Goal: Task Accomplishment & Management: Manage account settings

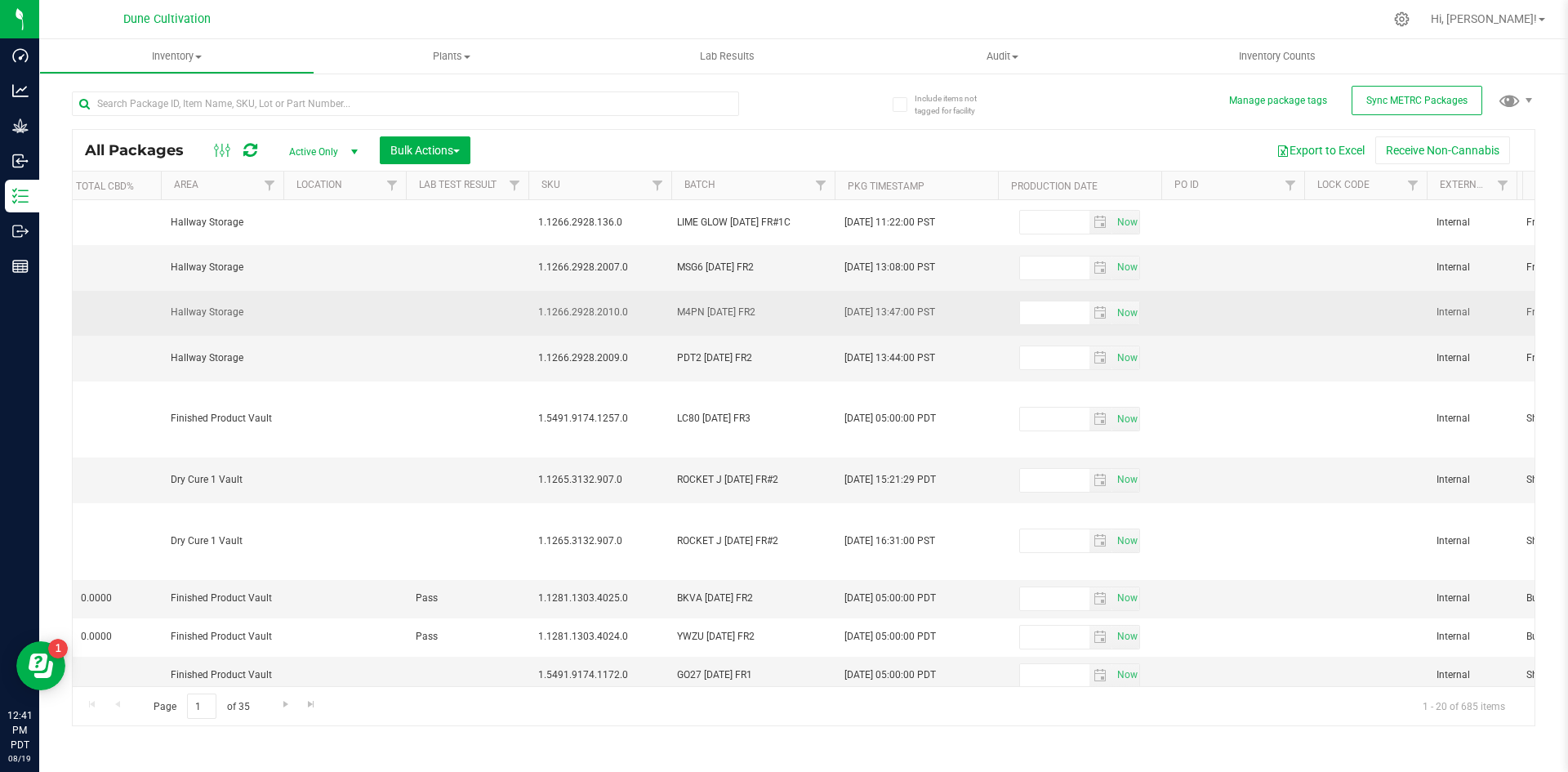
scroll to position [0, 2550]
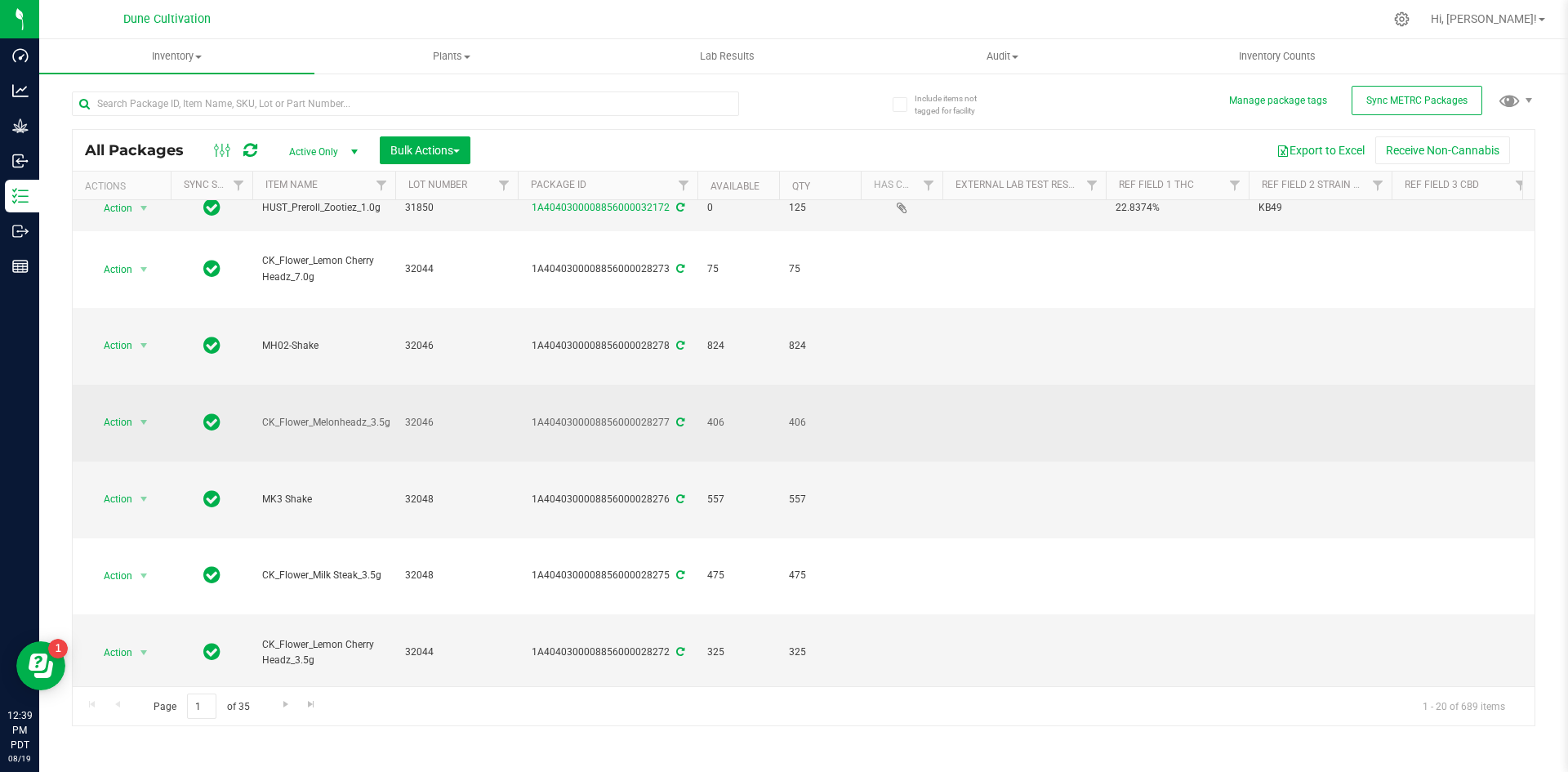
scroll to position [330, 0]
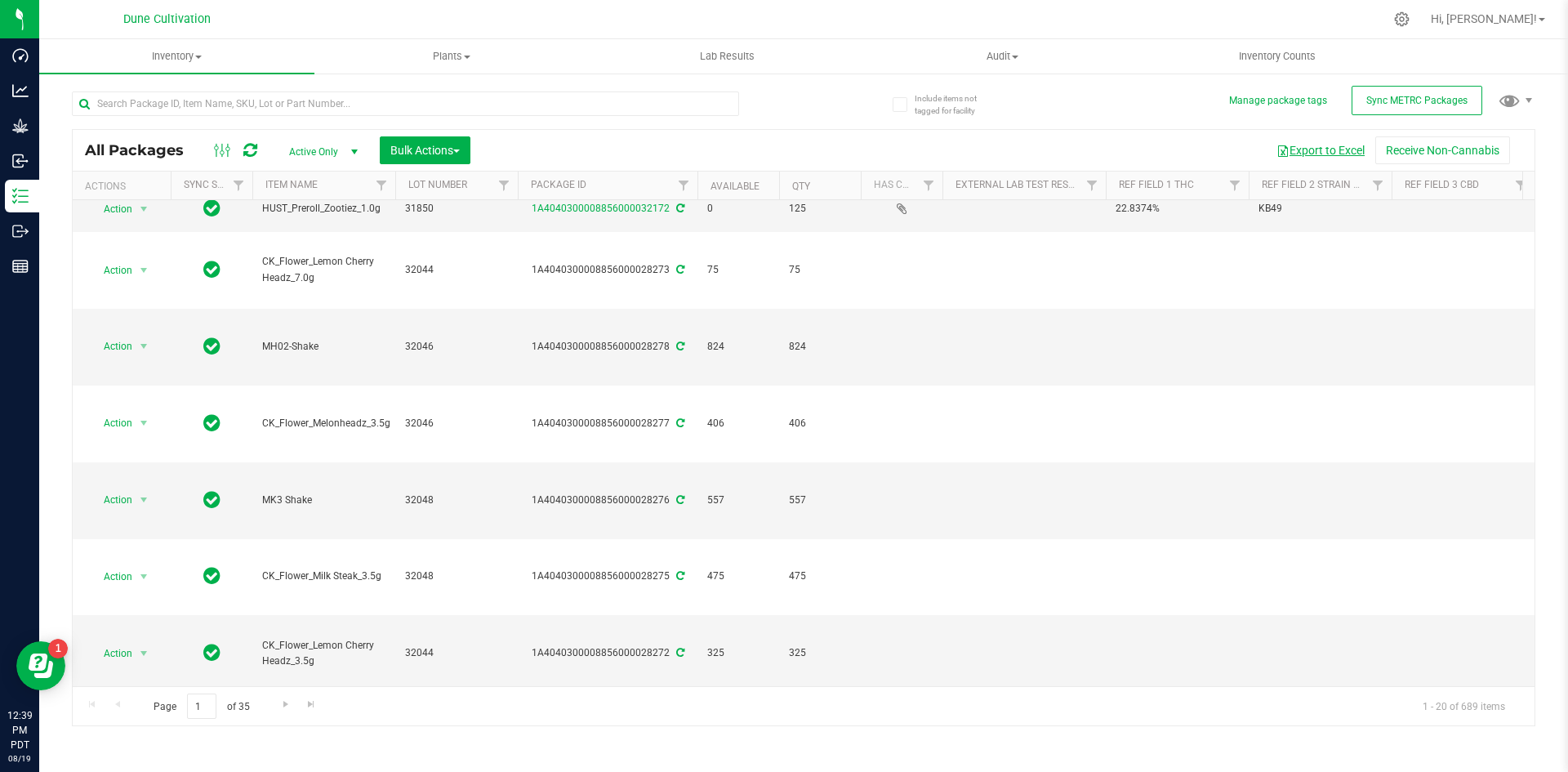
click at [1325, 153] on button "Export to Excel" at bounding box center [1320, 150] width 109 height 28
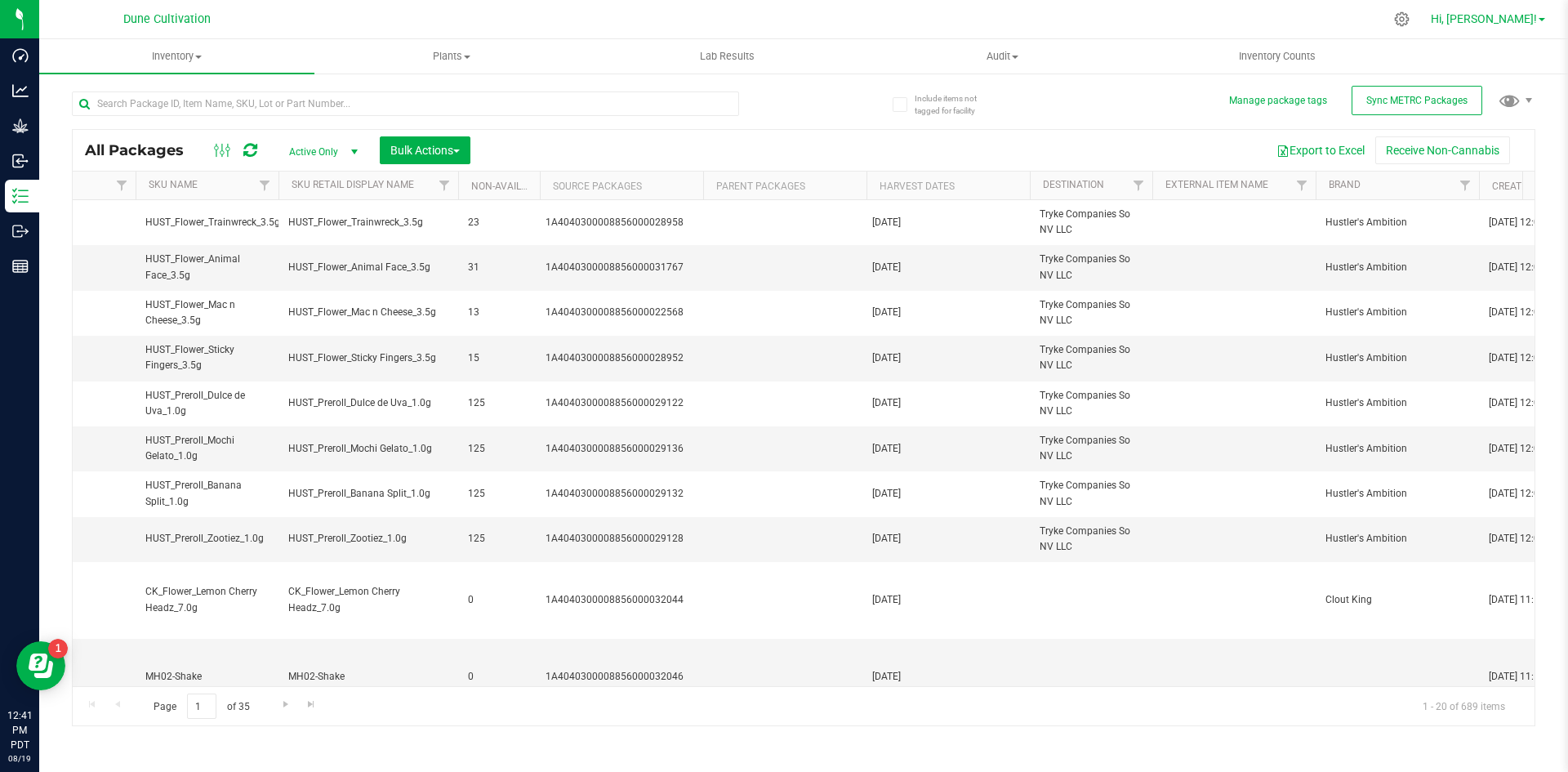
click at [1513, 20] on span "Hi, [PERSON_NAME]!" at bounding box center [1484, 18] width 106 height 13
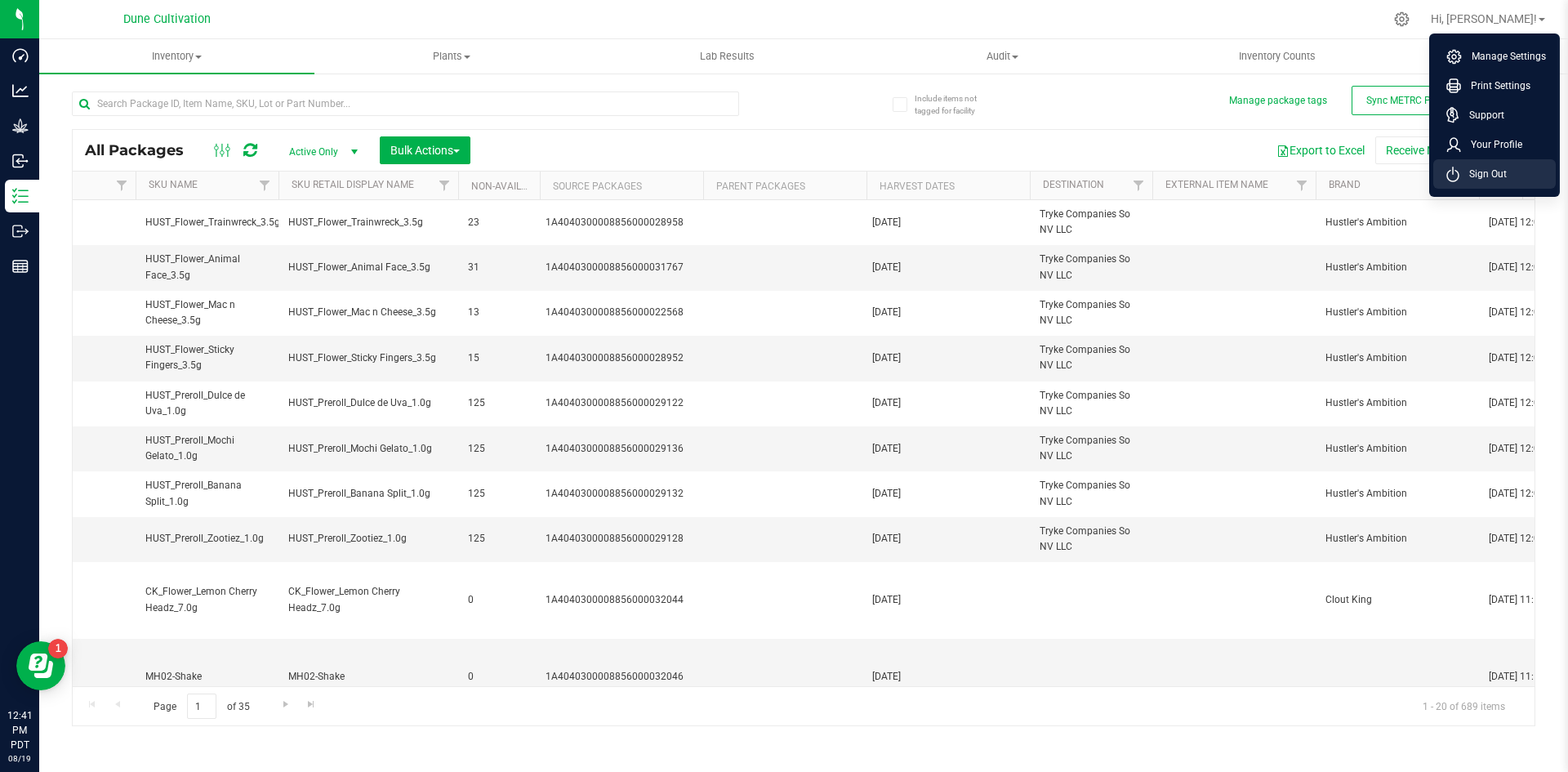
click at [1475, 168] on span "Sign Out" at bounding box center [1483, 173] width 48 height 16
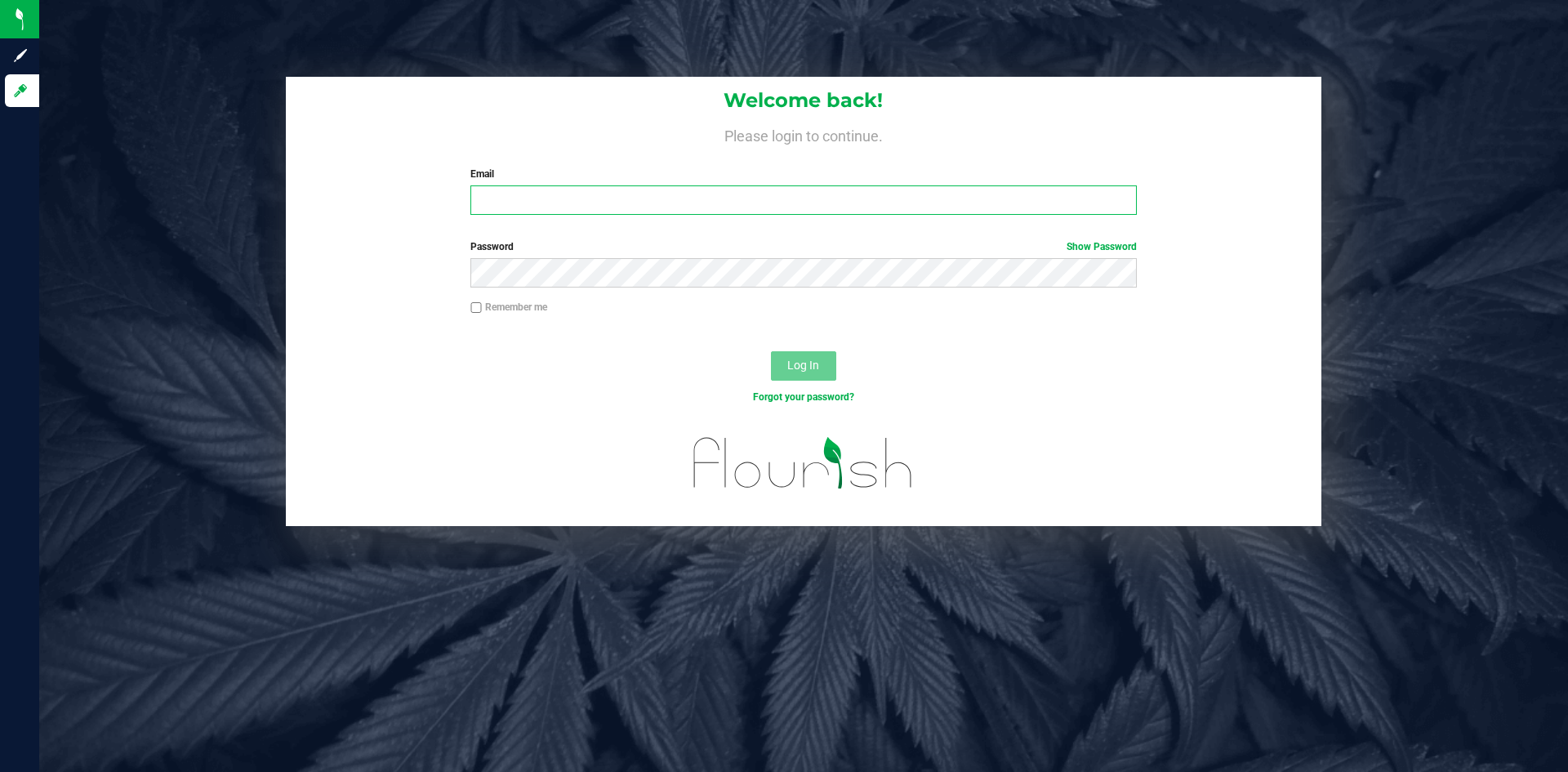
click at [963, 187] on input "Email" at bounding box center [803, 200] width 666 height 29
type input "doug.rowell@perfectharvestco.com"
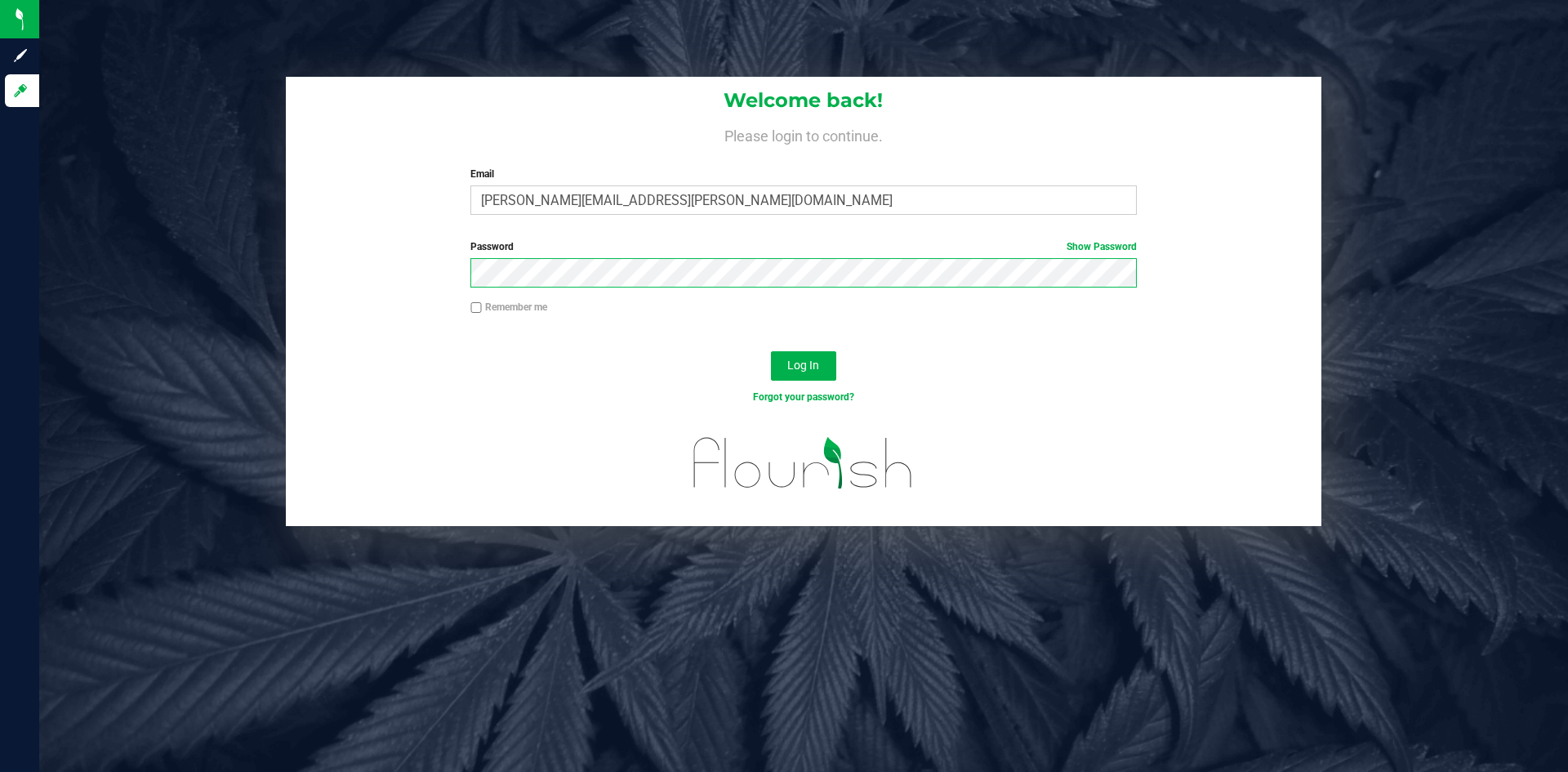
click at [771, 351] on button "Log In" at bounding box center [803, 366] width 66 height 29
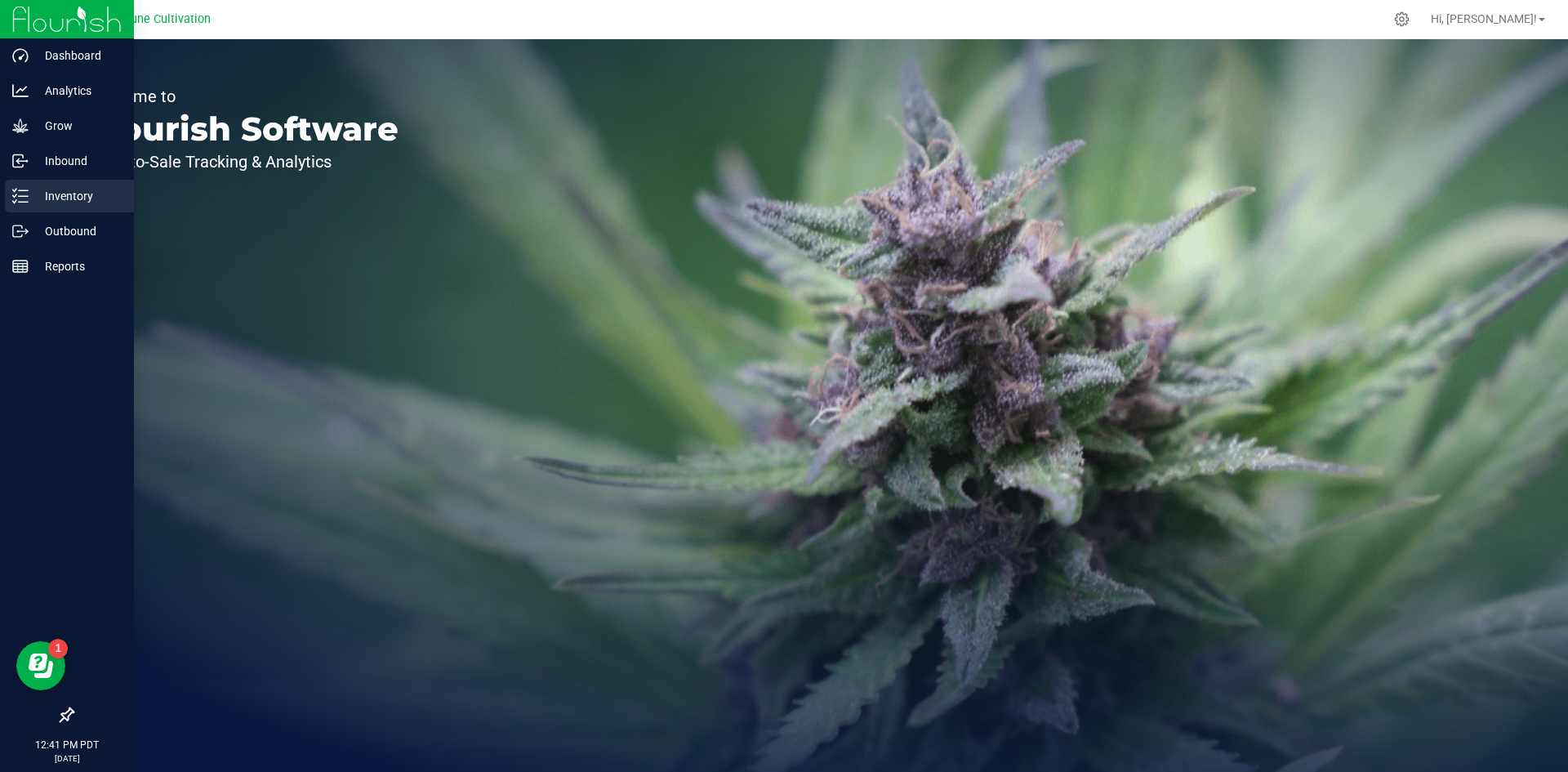
click at [32, 190] on p "Inventory" at bounding box center [77, 196] width 98 height 20
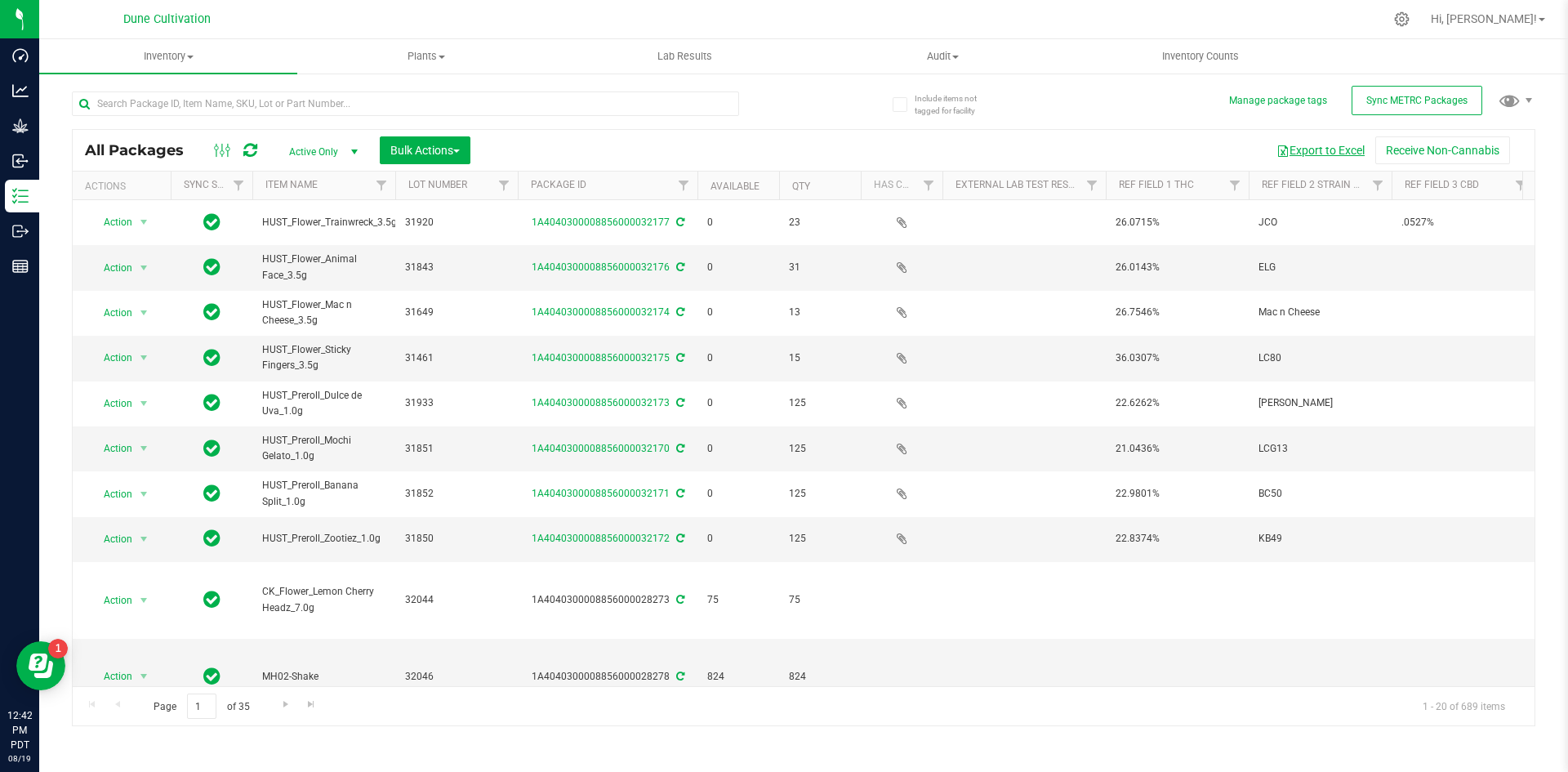
click at [1305, 150] on button "Export to Excel" at bounding box center [1320, 150] width 109 height 28
click at [1240, 26] on div at bounding box center [838, 19] width 1092 height 32
click at [1143, 182] on link "Ref Field 1 THC" at bounding box center [1157, 184] width 75 height 11
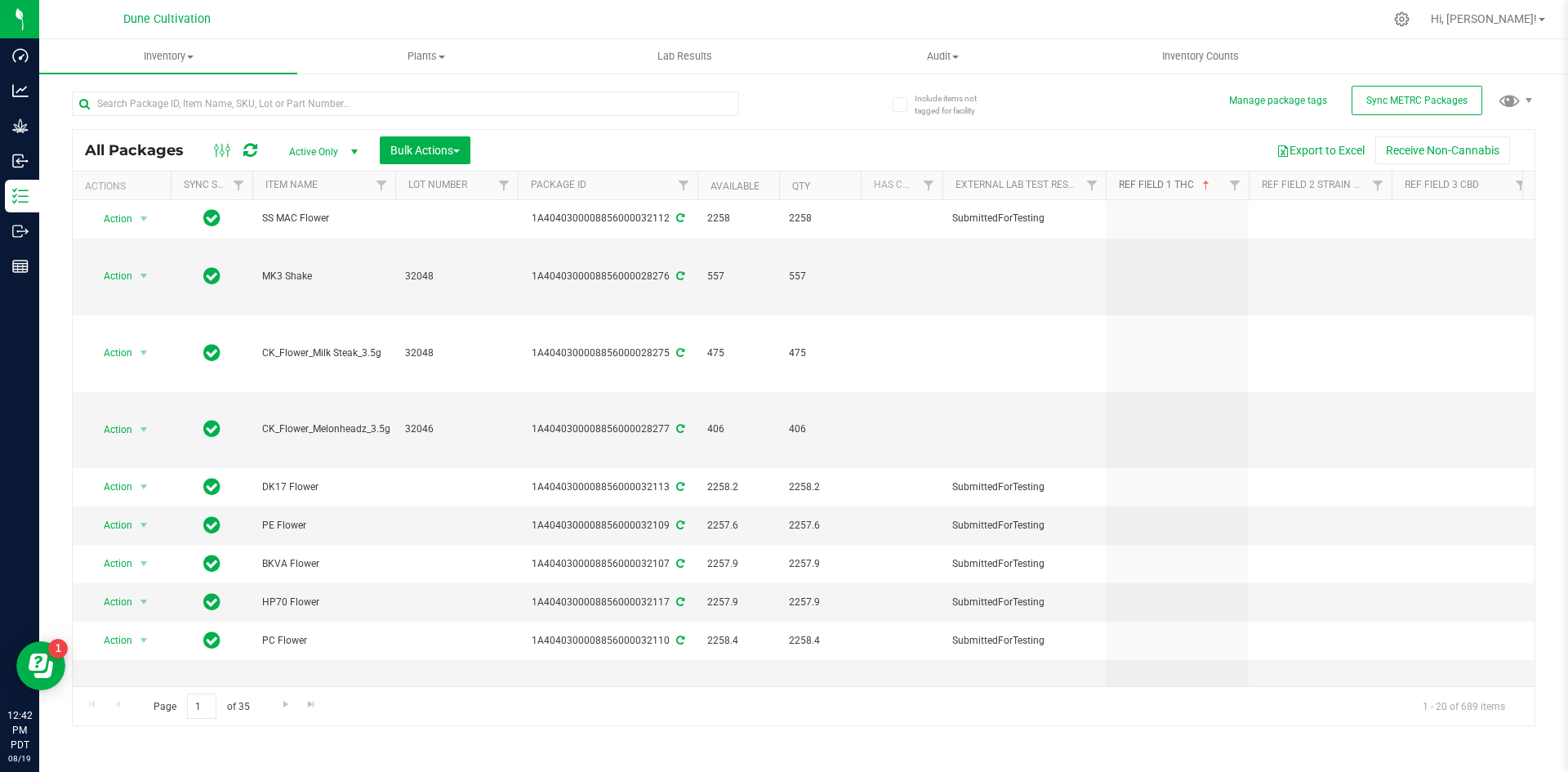
click at [1173, 184] on link "Ref Field 1 THC" at bounding box center [1166, 184] width 94 height 11
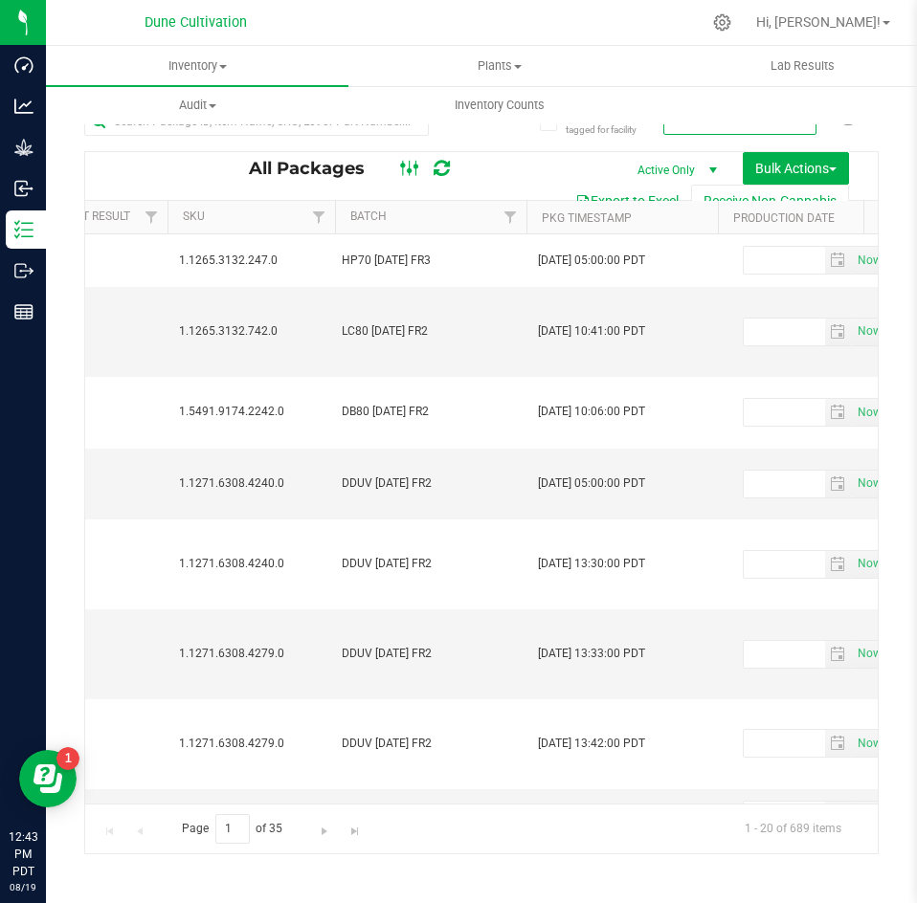
click at [413, 165] on ellipse at bounding box center [415, 167] width 5 height 5
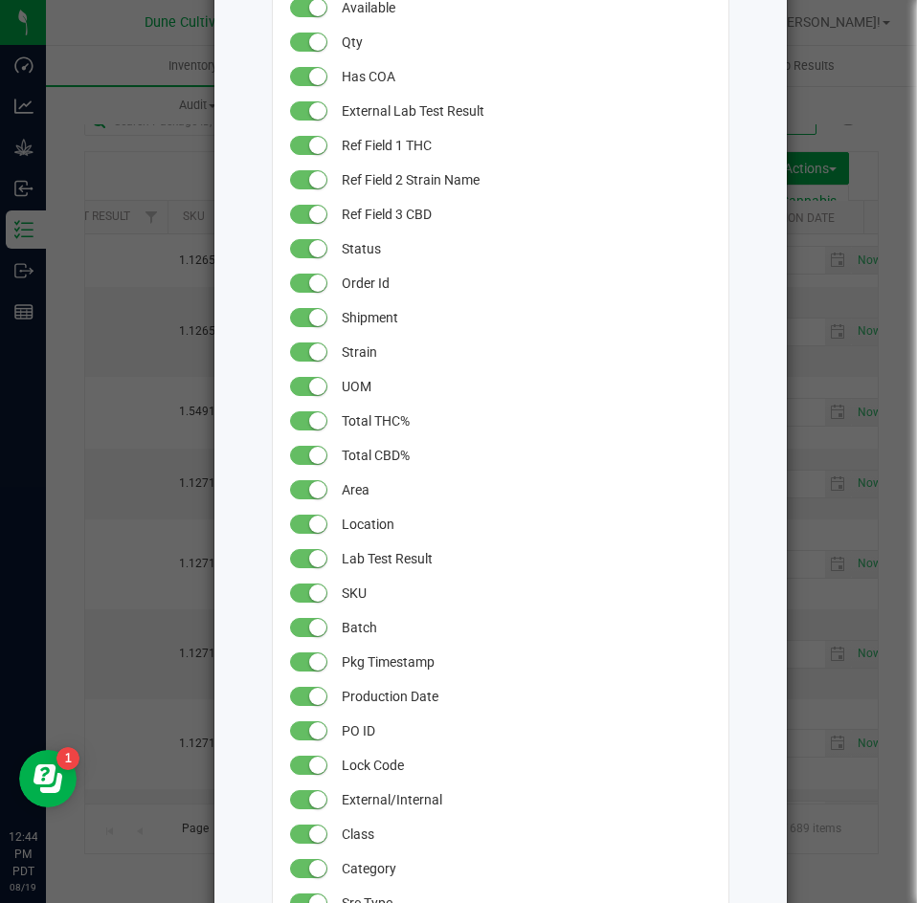
scroll to position [317, 0]
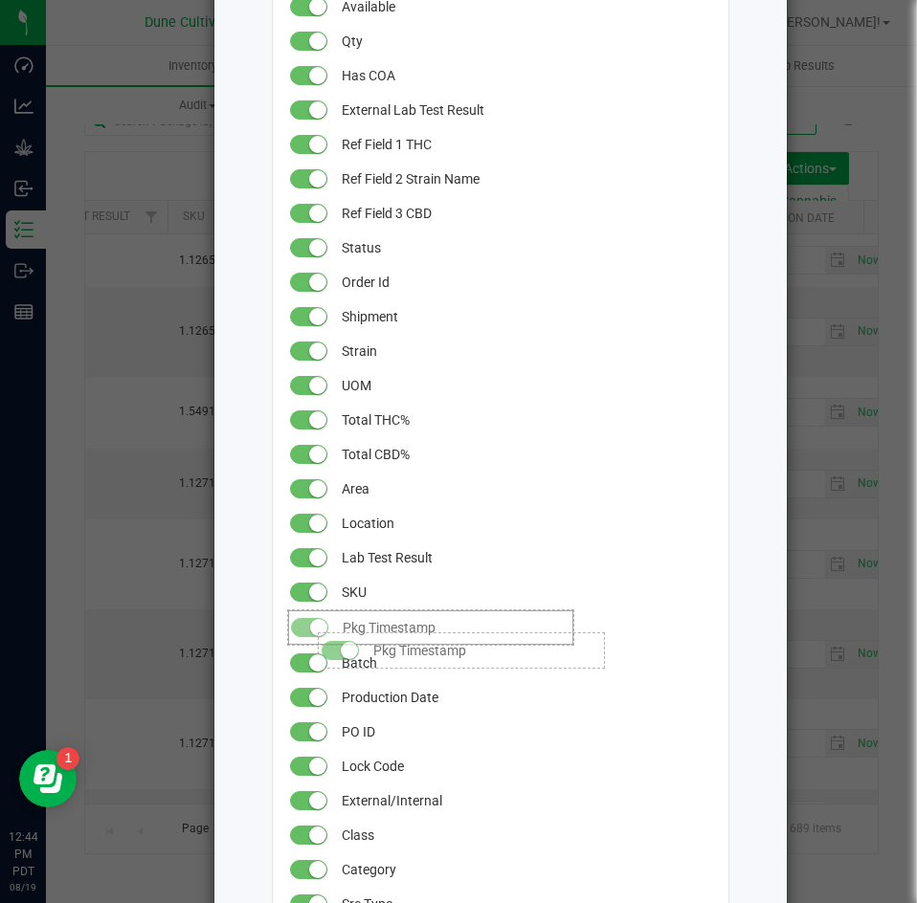
drag, startPoint x: 301, startPoint y: 659, endPoint x: 300, endPoint y: 623, distance: 36.4
drag, startPoint x: 305, startPoint y: 689, endPoint x: 302, endPoint y: 651, distance: 38.4
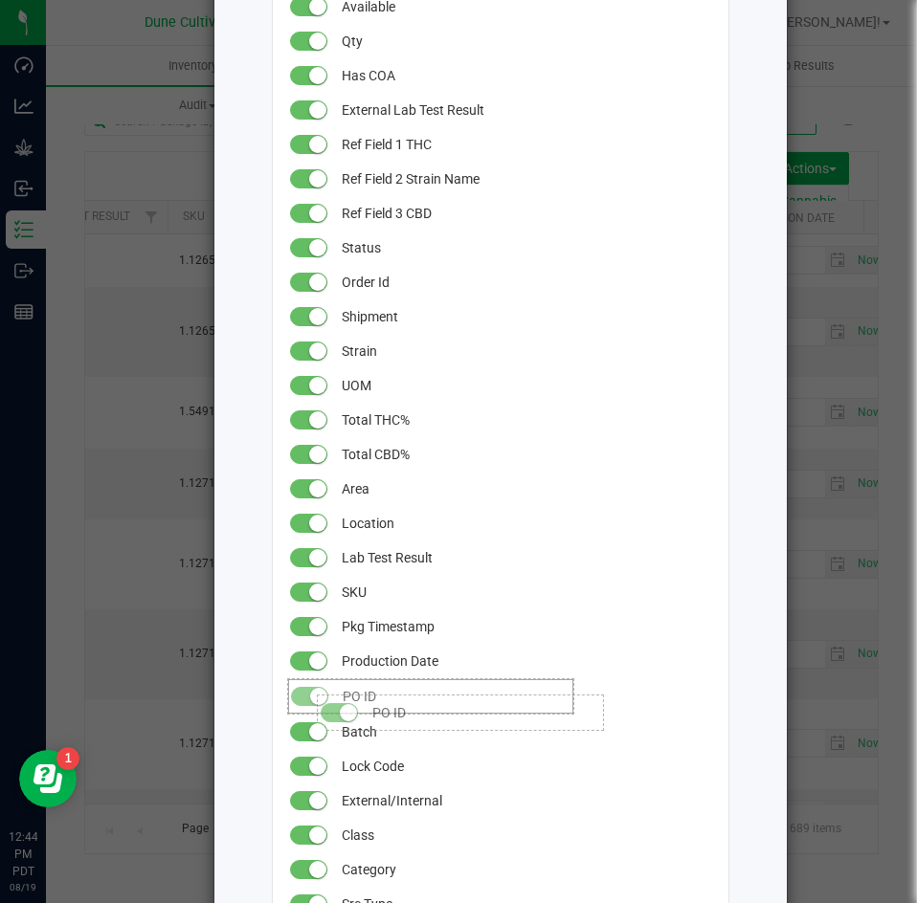
drag, startPoint x: 309, startPoint y: 725, endPoint x: 300, endPoint y: 685, distance: 41.3
drag, startPoint x: 312, startPoint y: 760, endPoint x: 296, endPoint y: 717, distance: 46.0
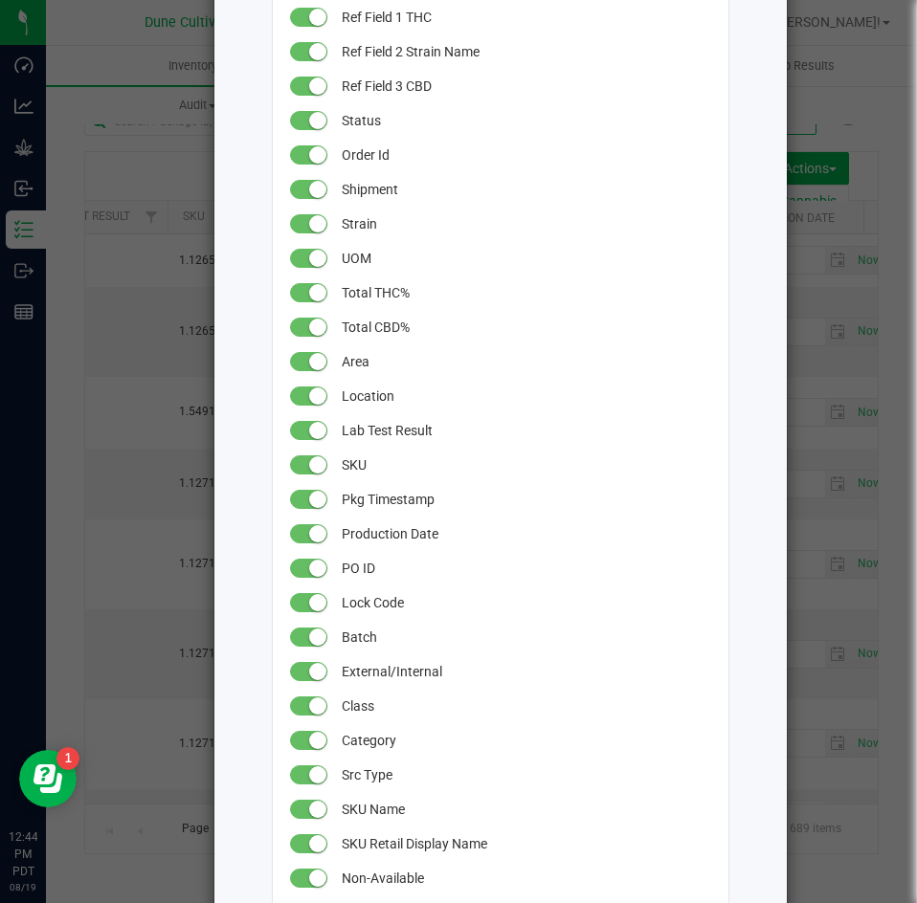
scroll to position [498, 0]
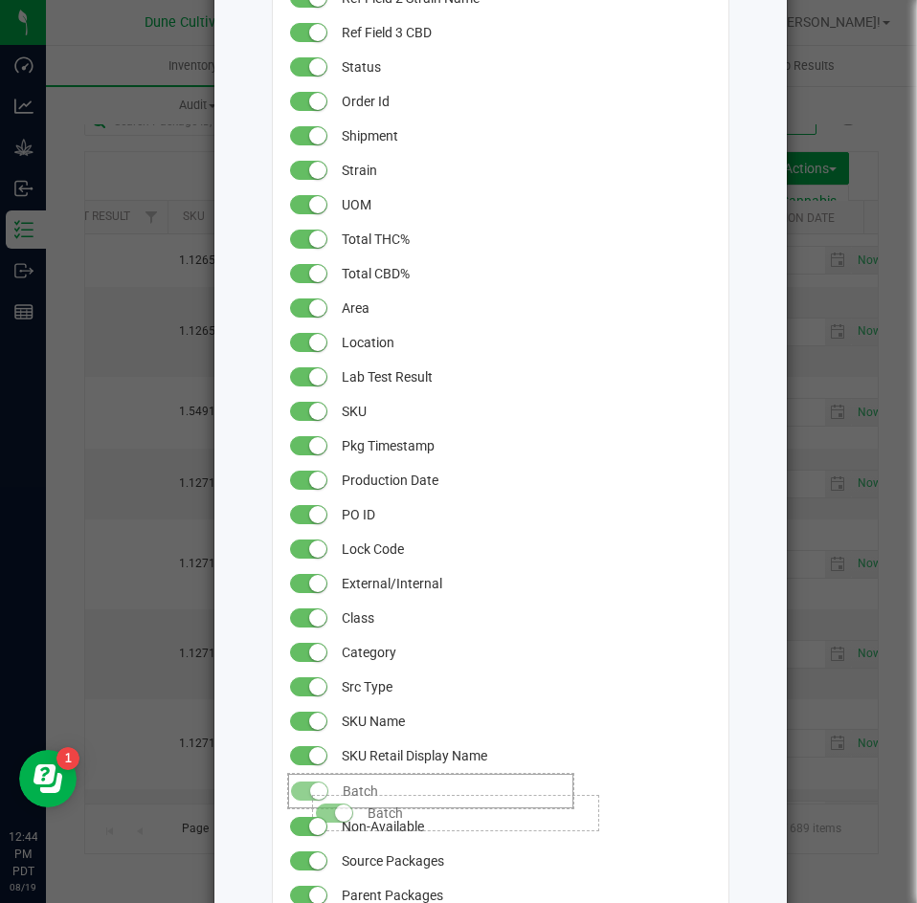
drag, startPoint x: 300, startPoint y: 589, endPoint x: 295, endPoint y: 786, distance: 197.2
click at [295, 786] on span at bounding box center [310, 791] width 38 height 19
click at [299, 789] on small at bounding box center [299, 790] width 17 height 17
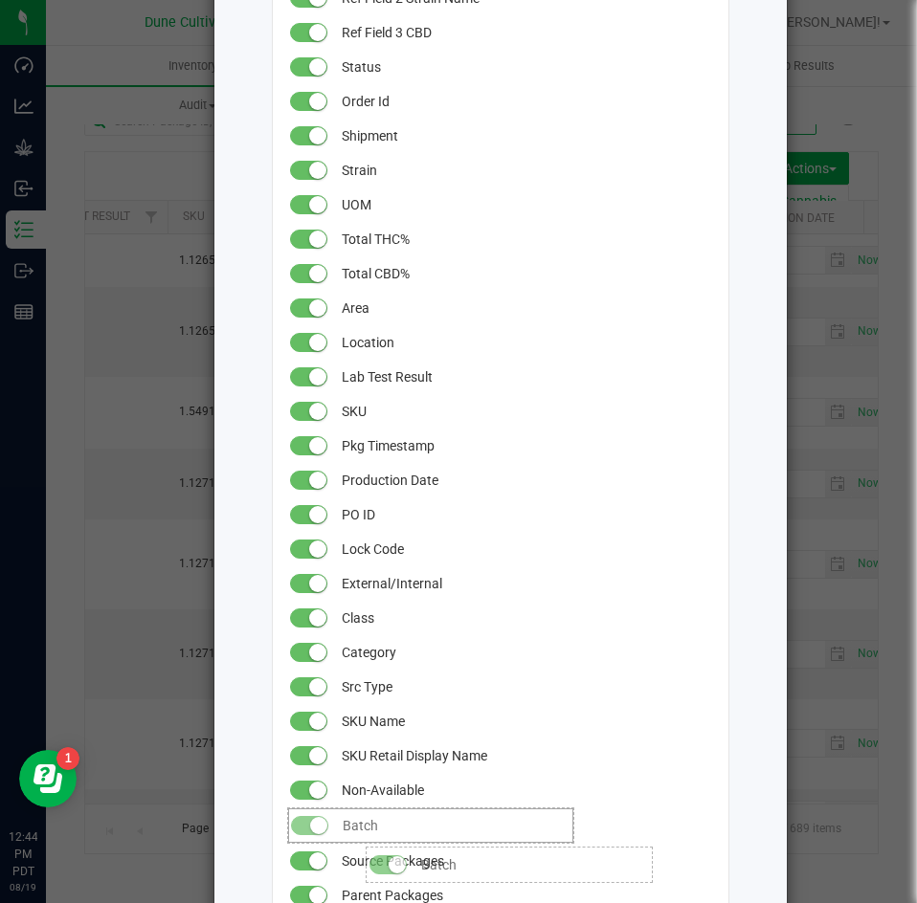
drag, startPoint x: 348, startPoint y: 788, endPoint x: 348, endPoint y: 837, distance: 49.8
click at [348, 837] on span "Batch" at bounding box center [455, 826] width 225 height 34
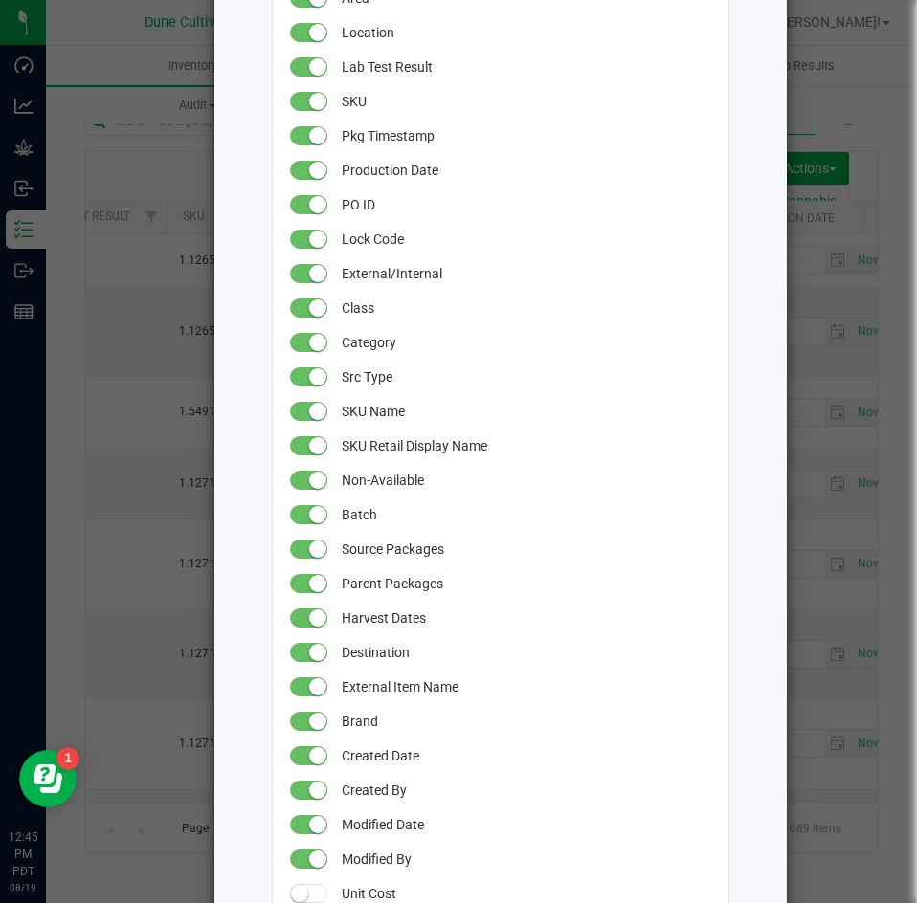
scroll to position [805, 0]
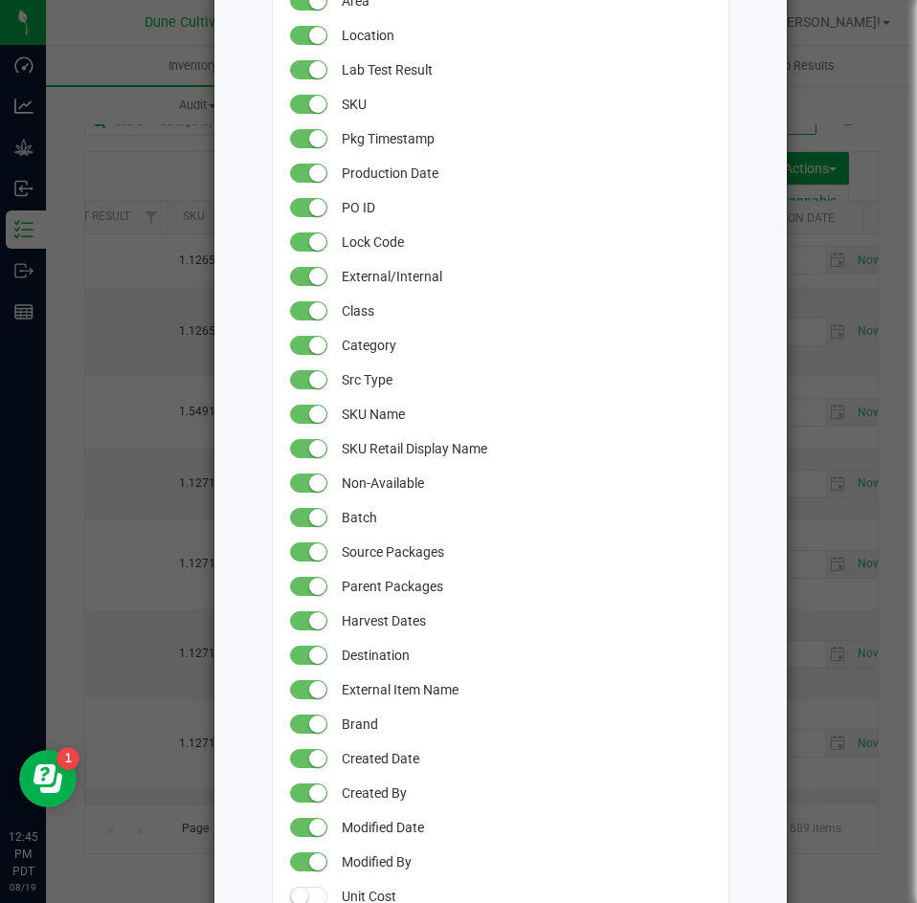
click at [310, 509] on small at bounding box center [317, 517] width 17 height 17
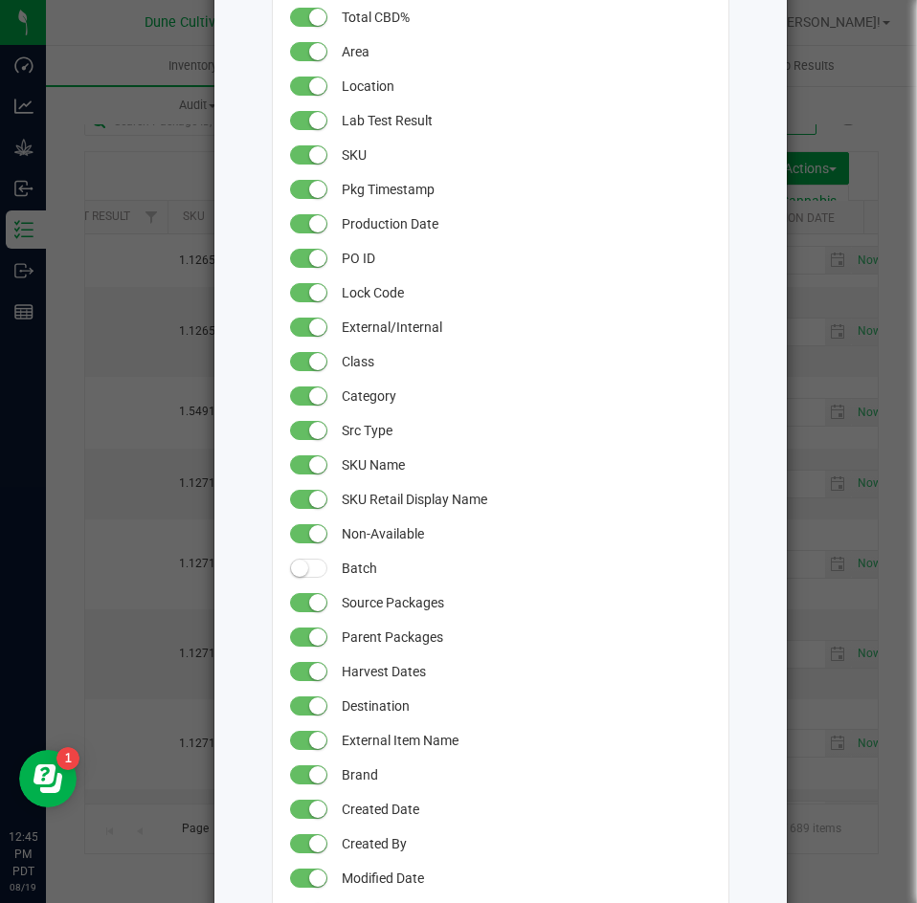
scroll to position [745, 0]
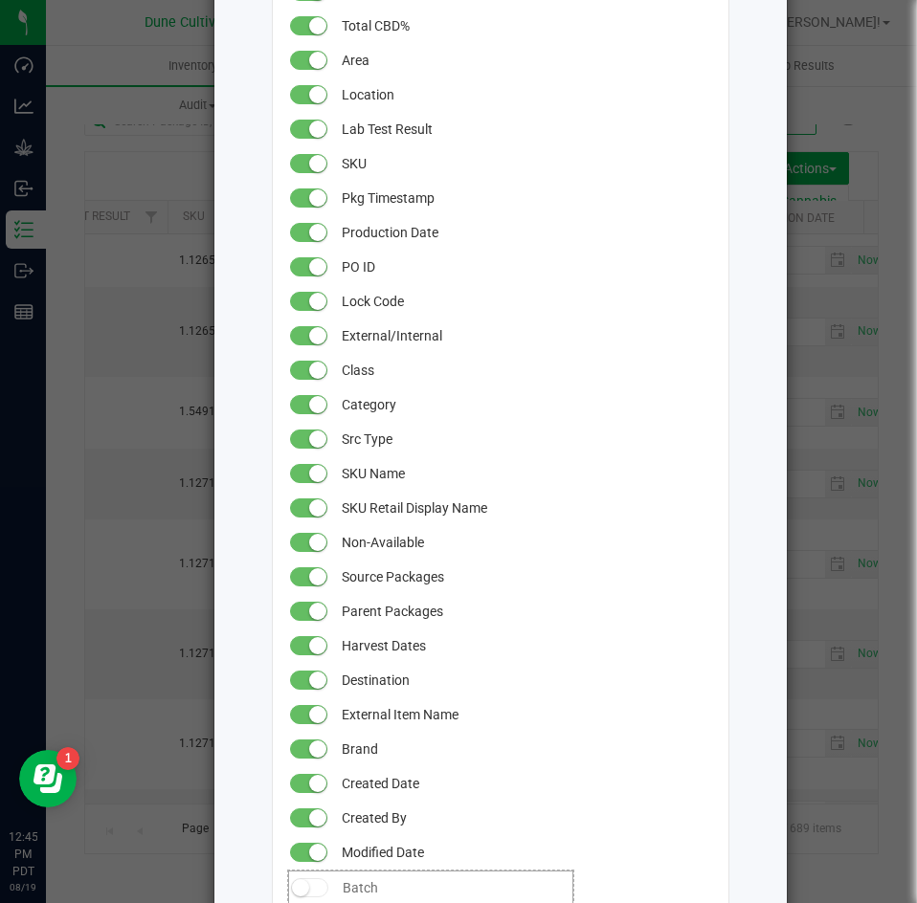
drag, startPoint x: 351, startPoint y: 569, endPoint x: 360, endPoint y: 907, distance: 337.9
click at [360, 903] on html "Dashboard Analytics Grow Inbound Inventory Outbound Reports 12:45 PM PDT 08/19/…" at bounding box center [458, 451] width 917 height 903
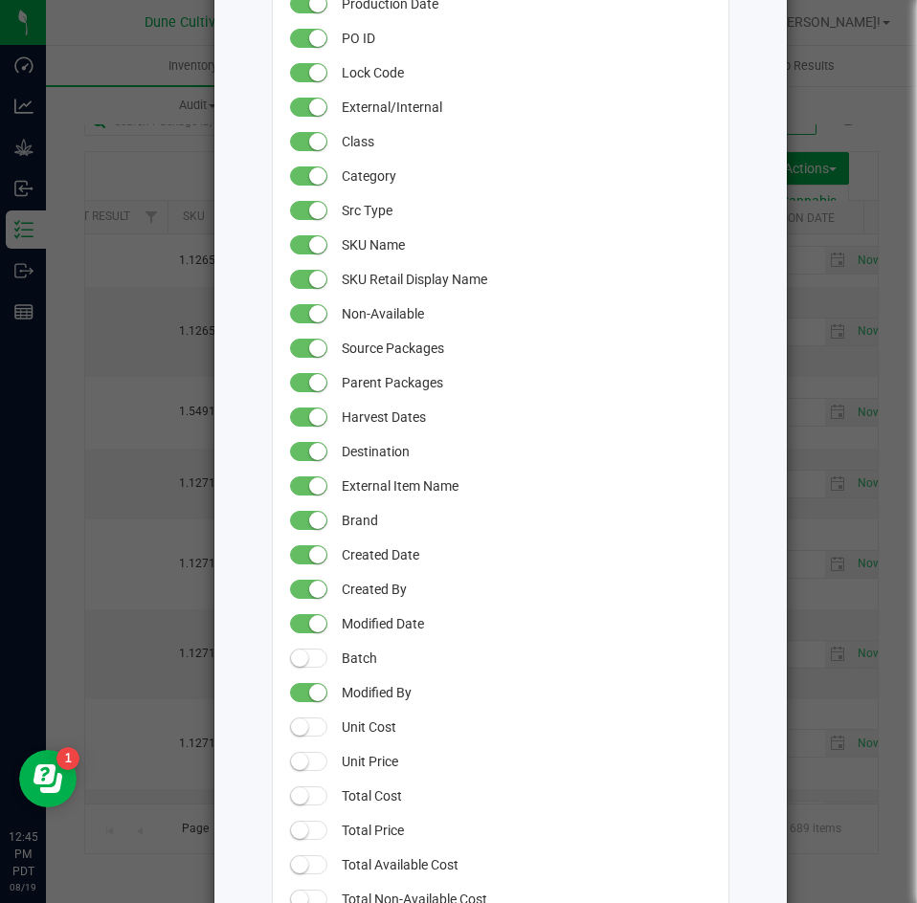
scroll to position [978, 0]
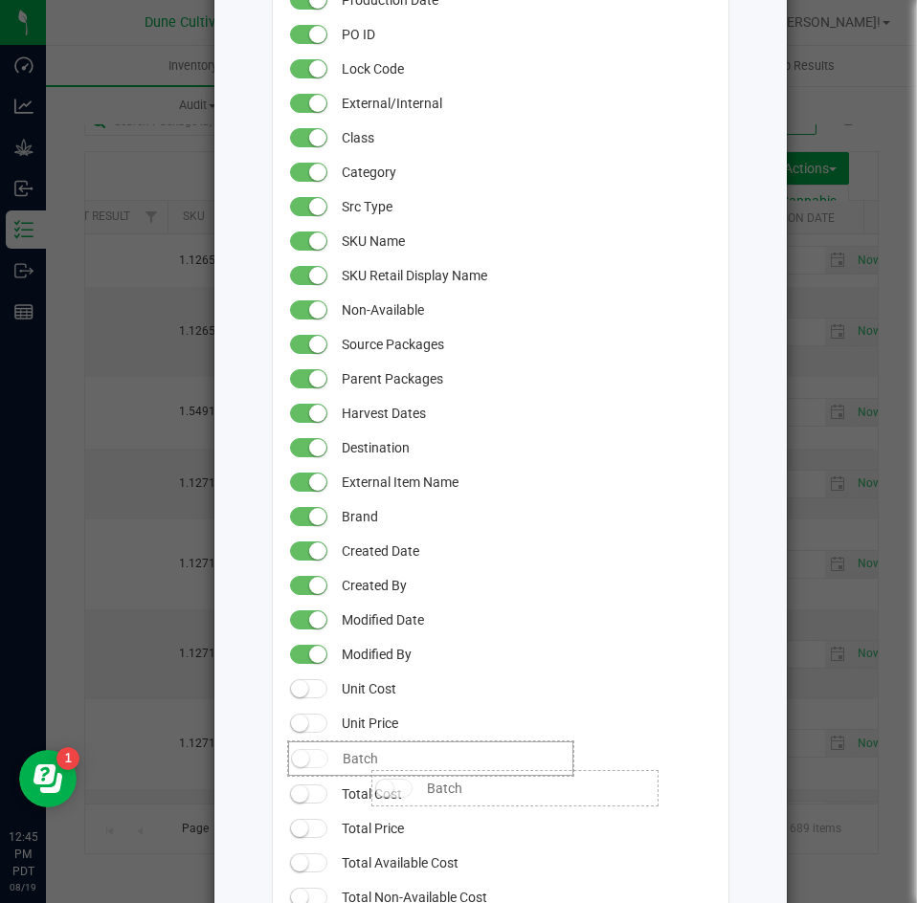
drag, startPoint x: 357, startPoint y: 648, endPoint x: 354, endPoint y: 763, distance: 114.9
click at [354, 763] on span "Batch" at bounding box center [455, 759] width 225 height 34
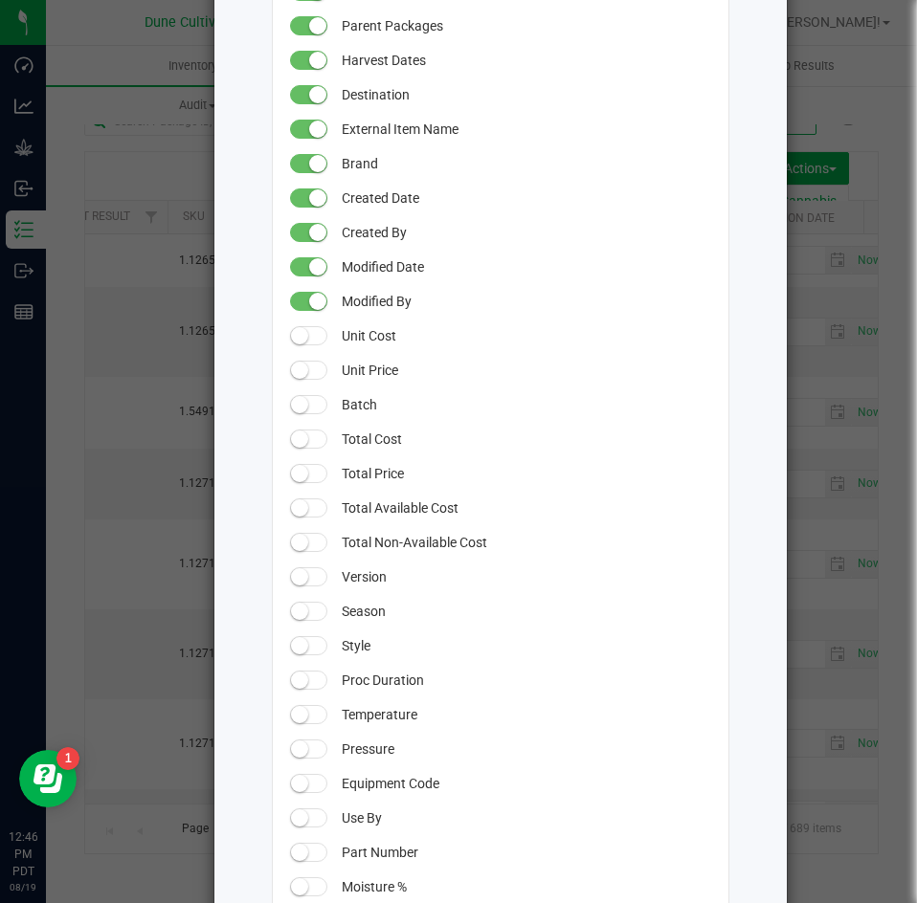
scroll to position [1330, 0]
click at [303, 409] on span at bounding box center [309, 405] width 38 height 19
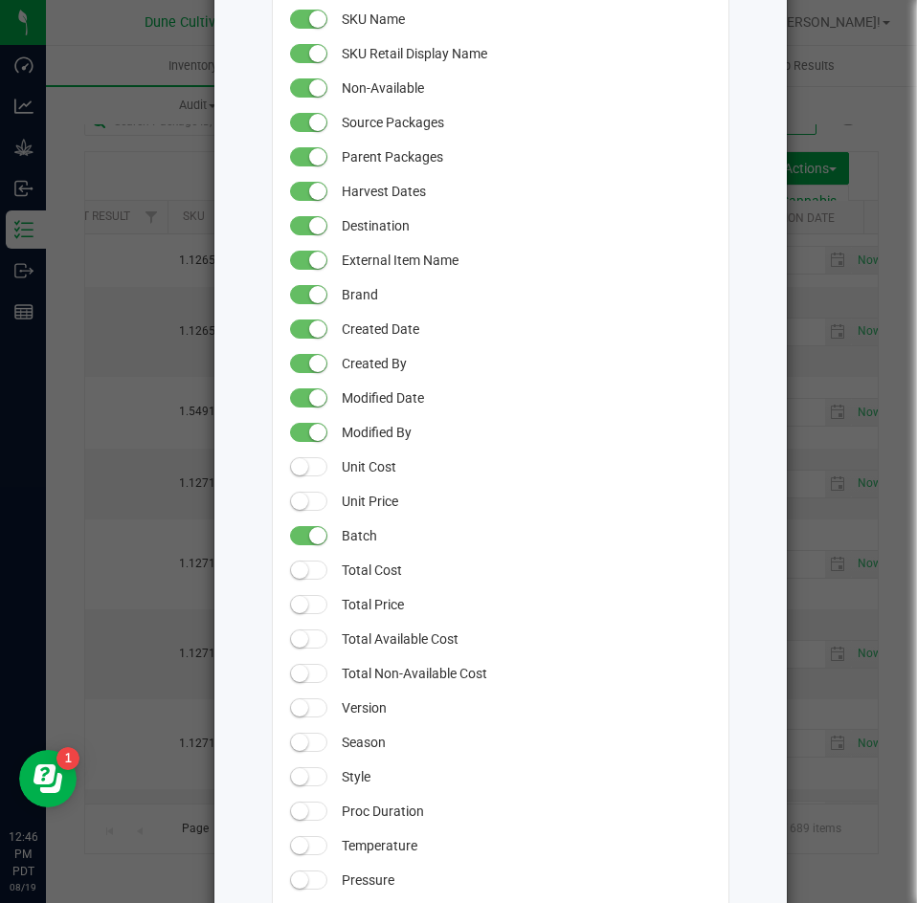
scroll to position [1199, 0]
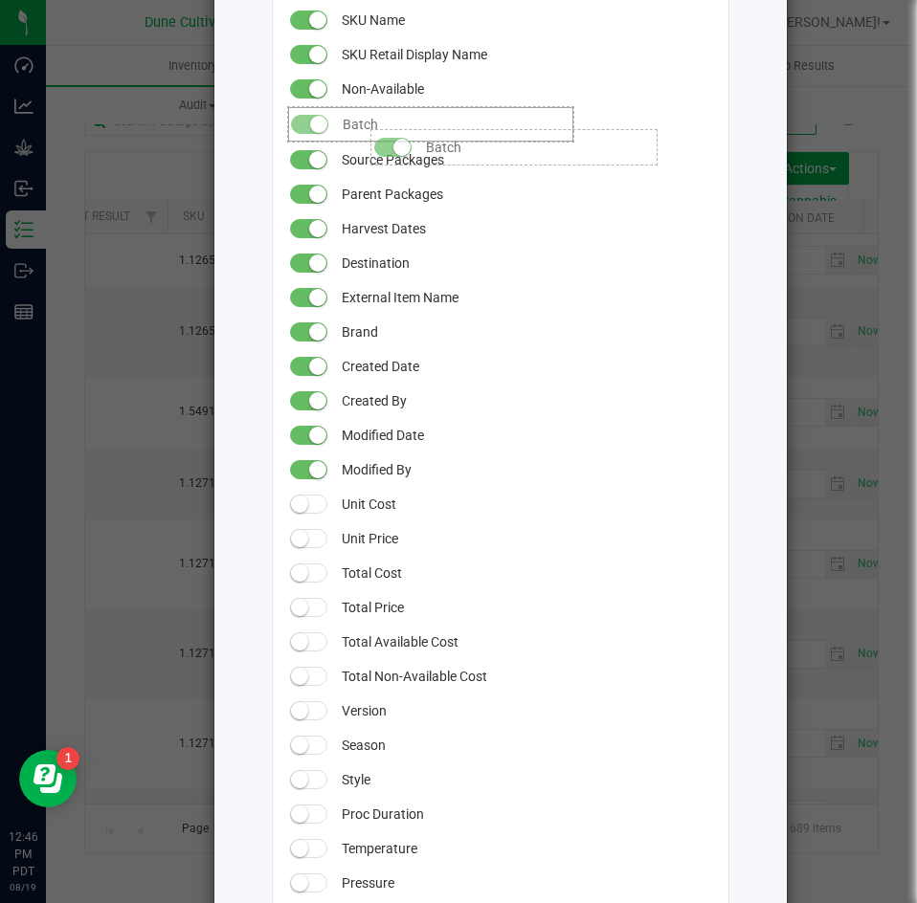
drag, startPoint x: 369, startPoint y: 533, endPoint x: 353, endPoint y: 120, distance: 413.7
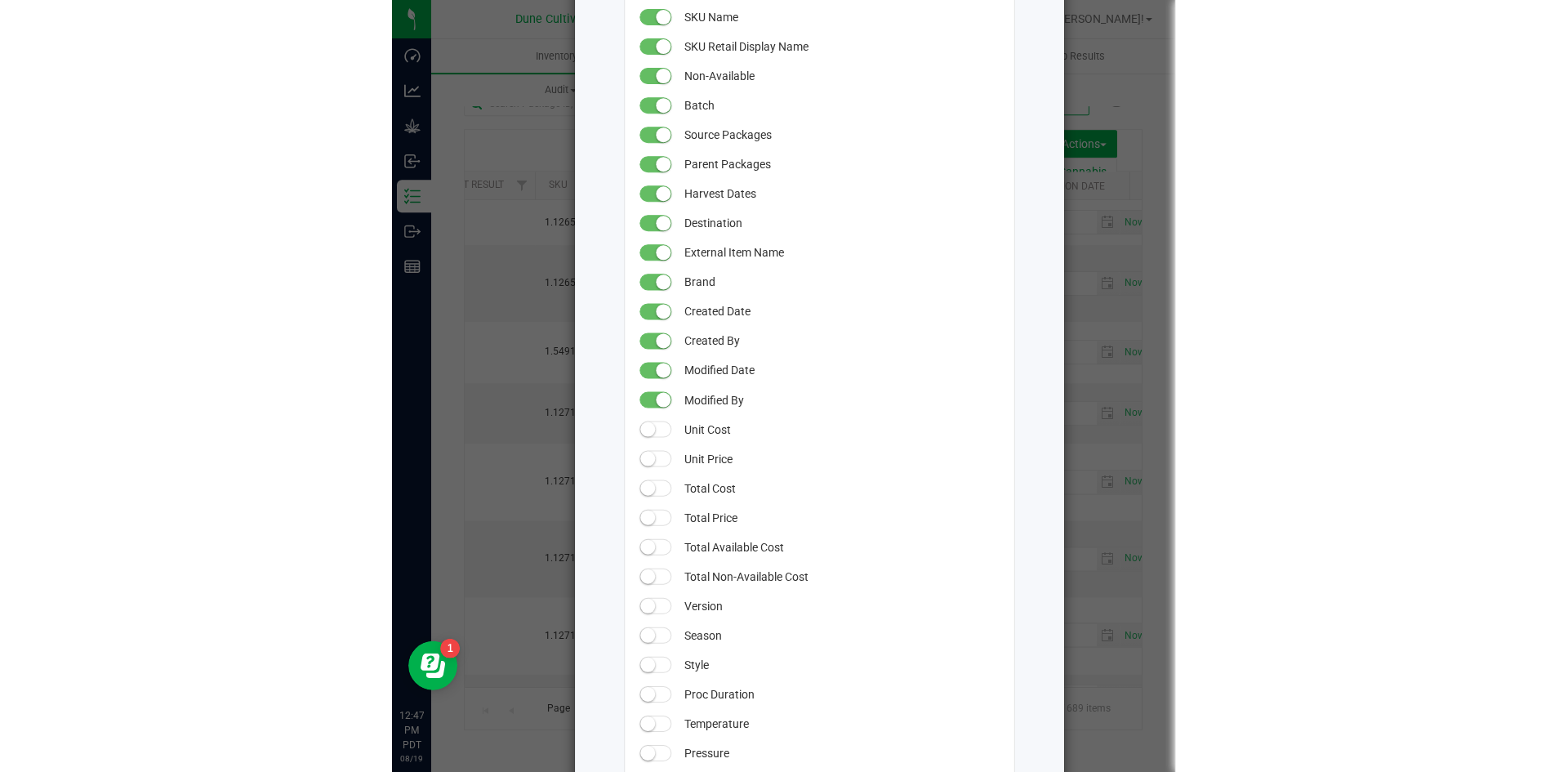
scroll to position [1301, 0]
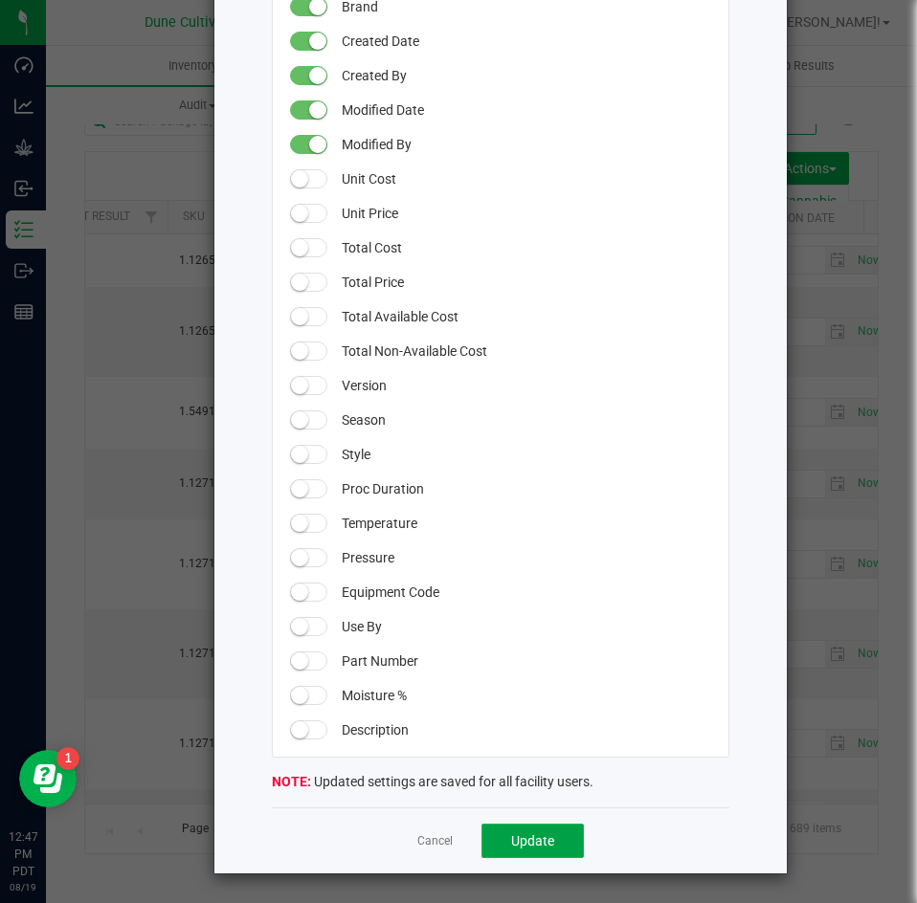
click at [528, 835] on span "Update" at bounding box center [532, 841] width 43 height 15
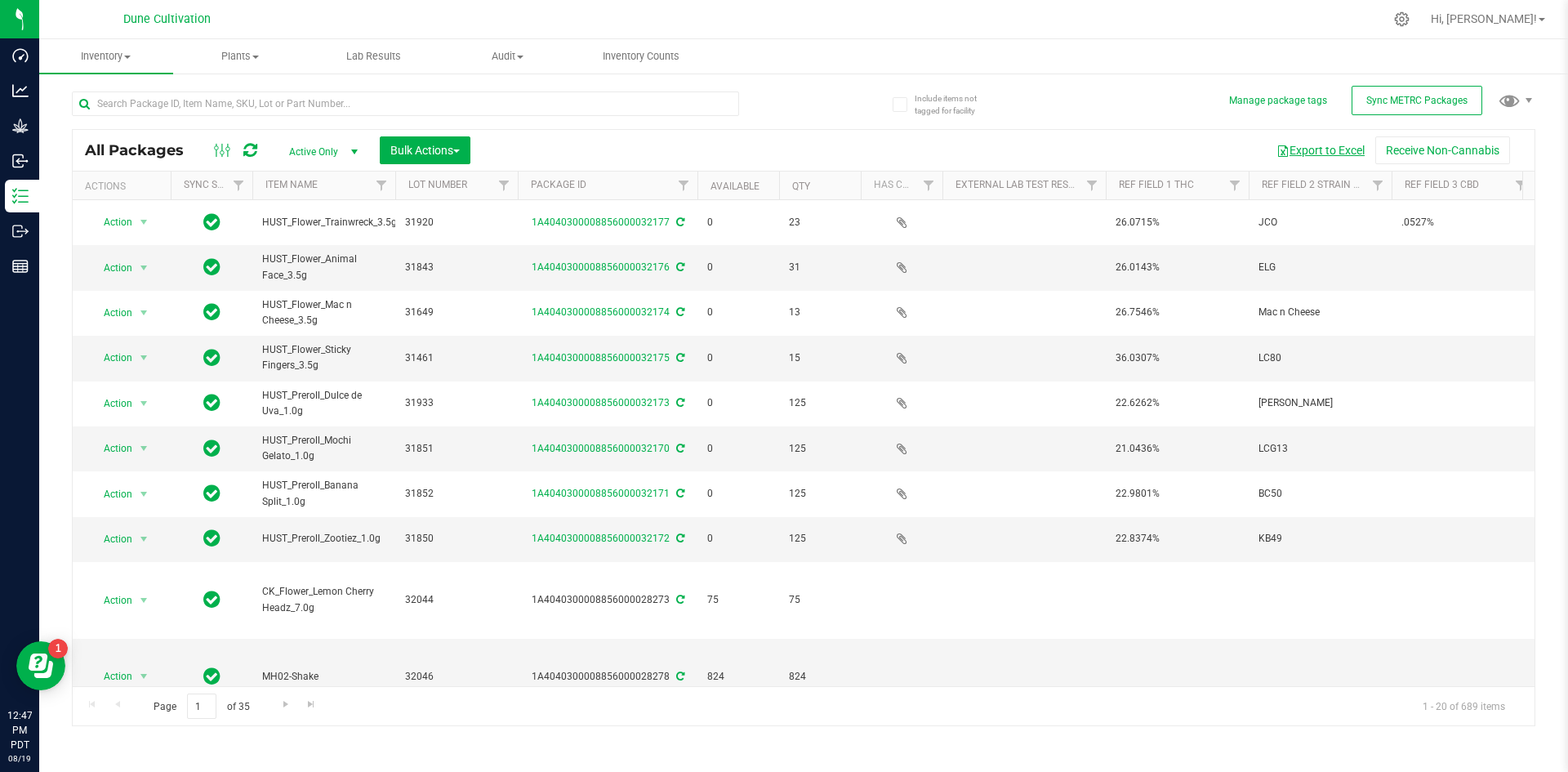
click at [1290, 152] on button "Export to Excel" at bounding box center [1320, 150] width 109 height 28
